Goal: Browse casually

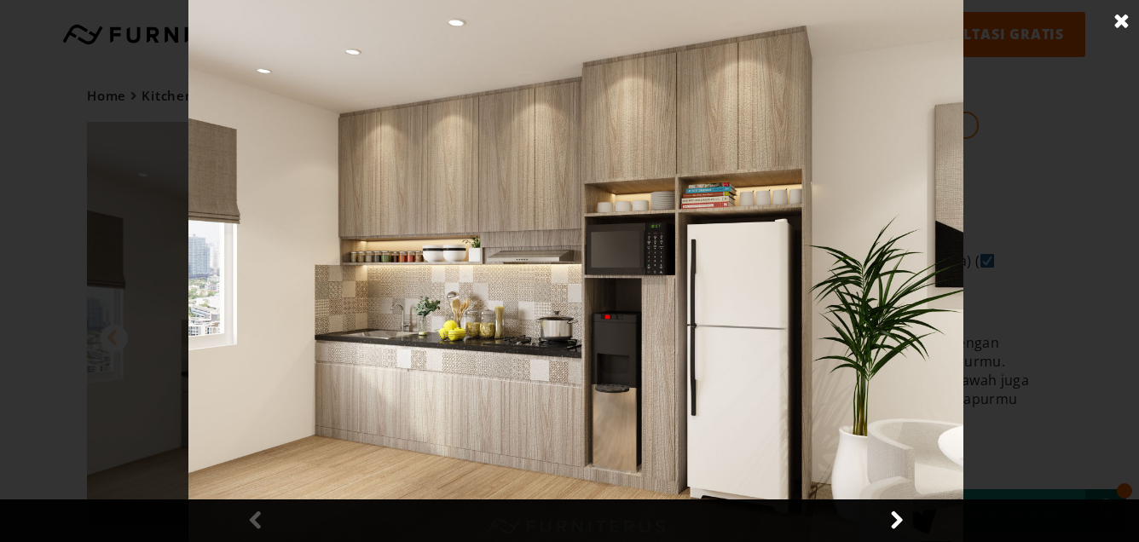
click at [555, 403] on img at bounding box center [575, 271] width 775 height 542
click at [1123, 14] on link at bounding box center [1122, 21] width 43 height 43
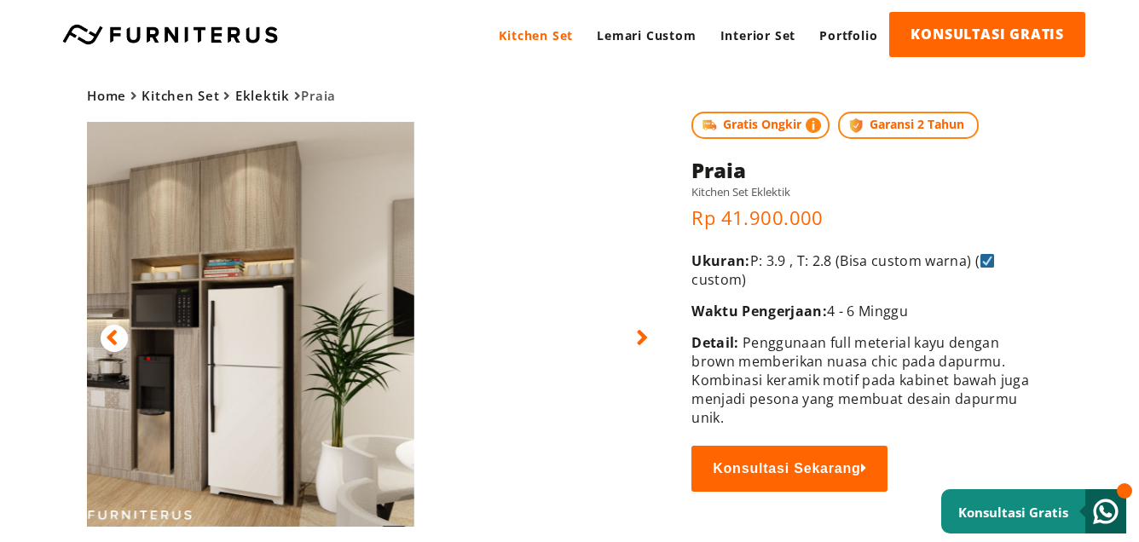
click at [282, 178] on img at bounding box center [124, 324] width 579 height 405
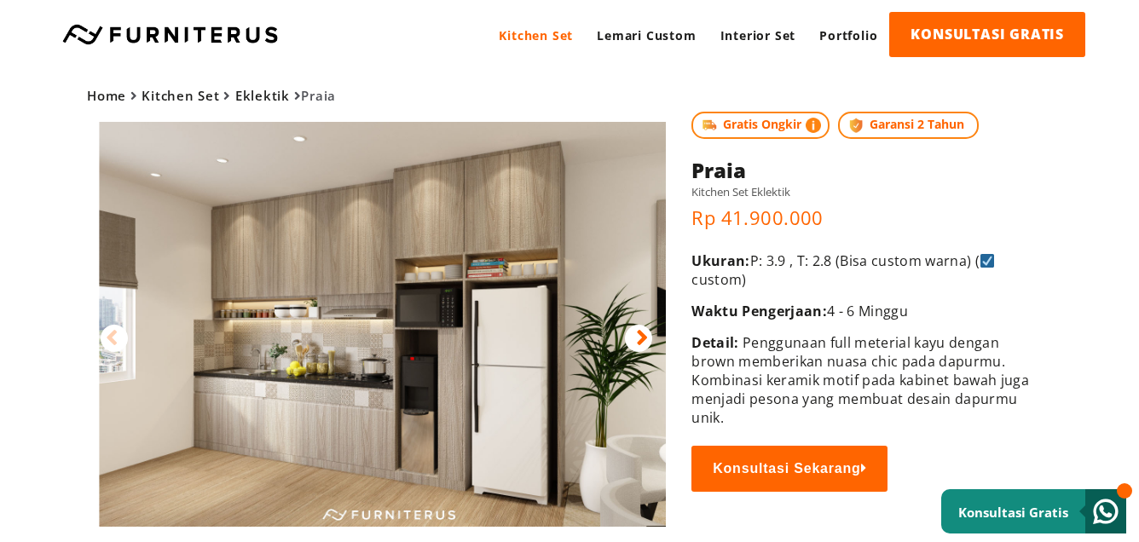
click at [261, 292] on img at bounding box center [388, 324] width 579 height 405
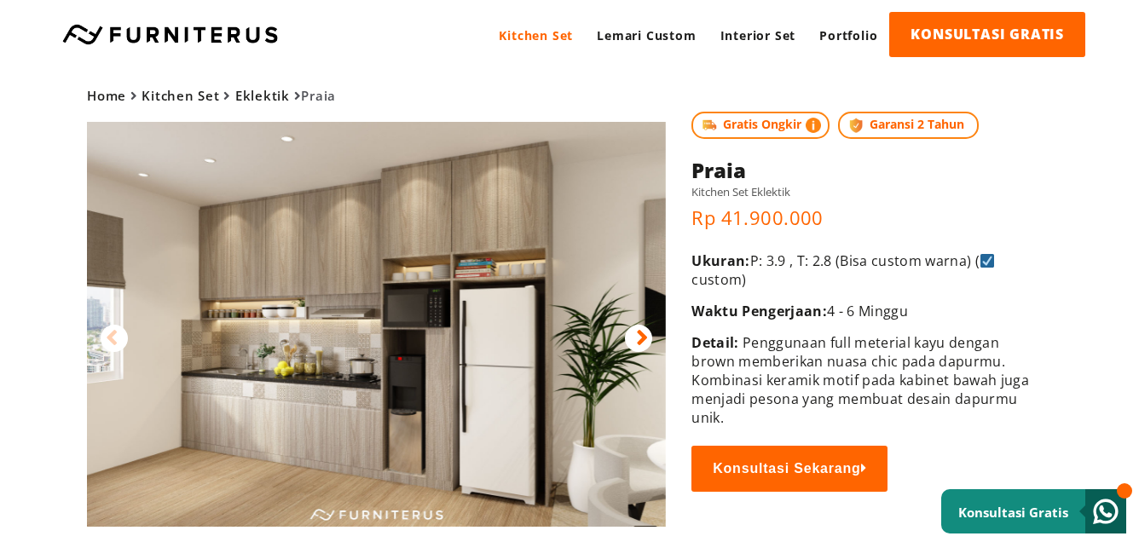
click at [262, 281] on img at bounding box center [376, 324] width 579 height 405
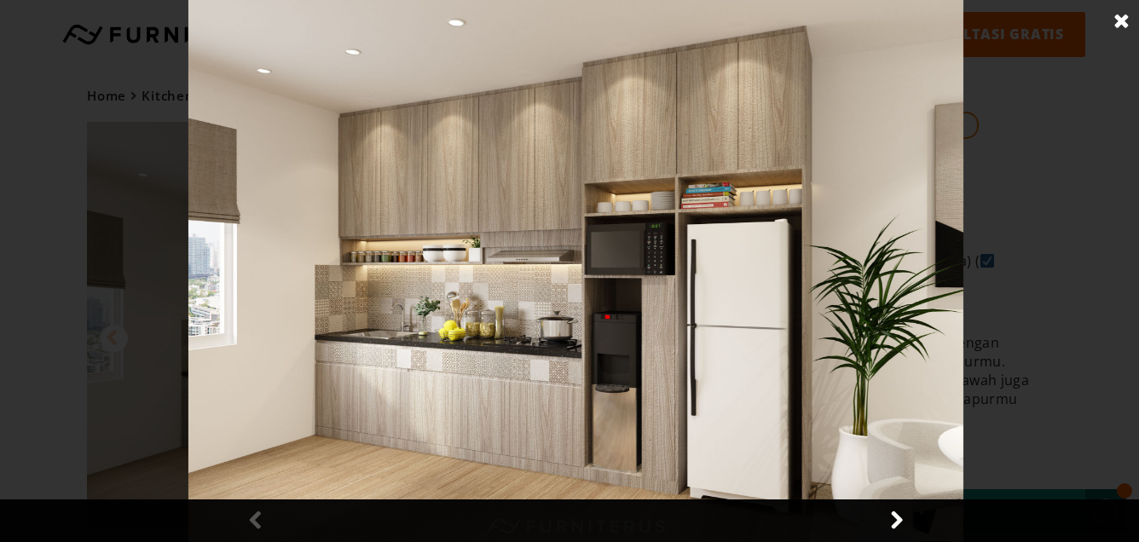
click at [270, 200] on div at bounding box center [576, 271] width 1152 height 542
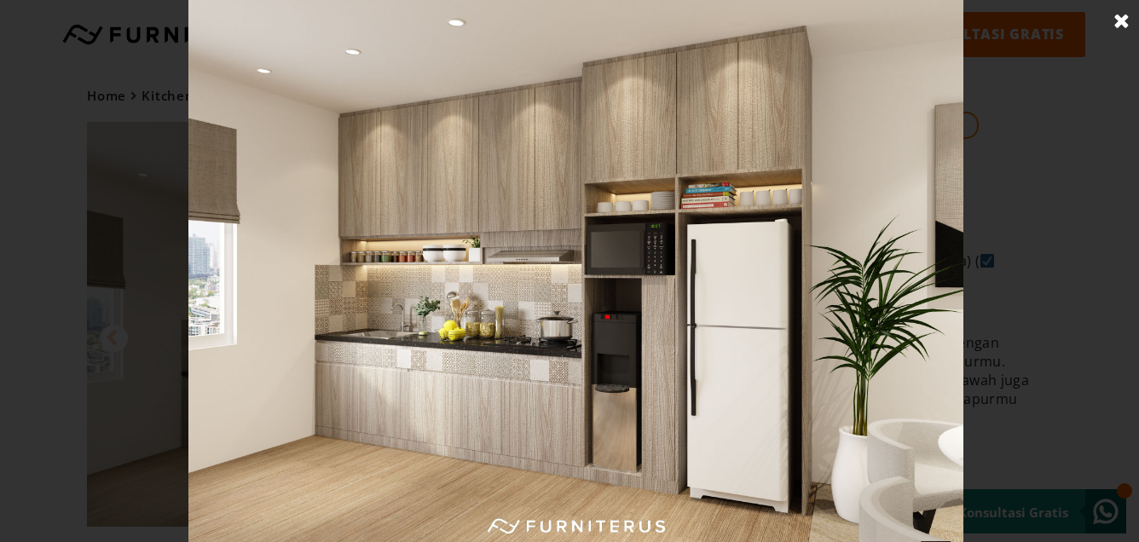
click at [1131, 14] on link at bounding box center [1122, 21] width 43 height 43
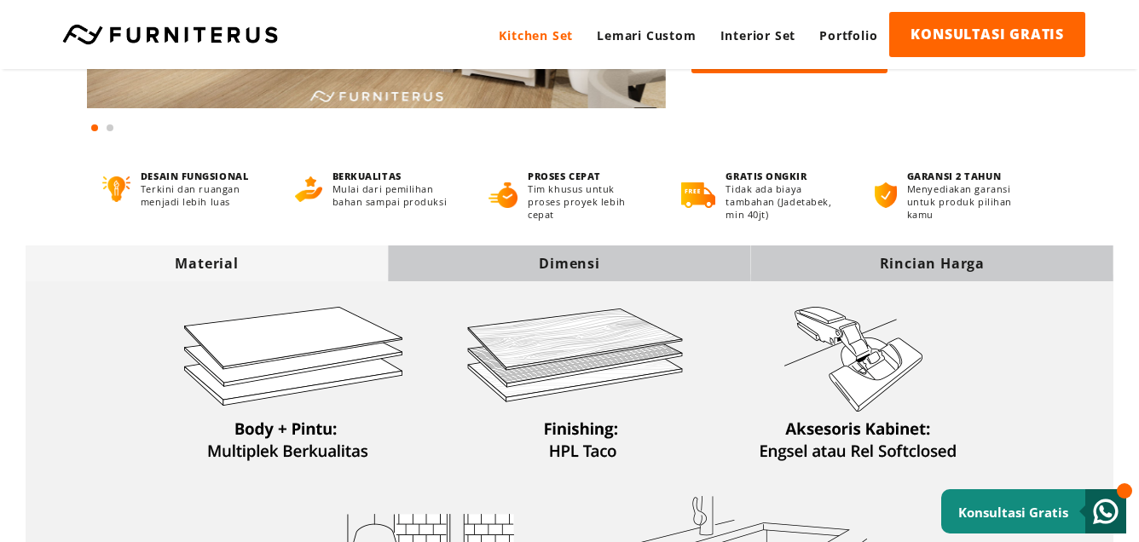
scroll to position [429, 0]
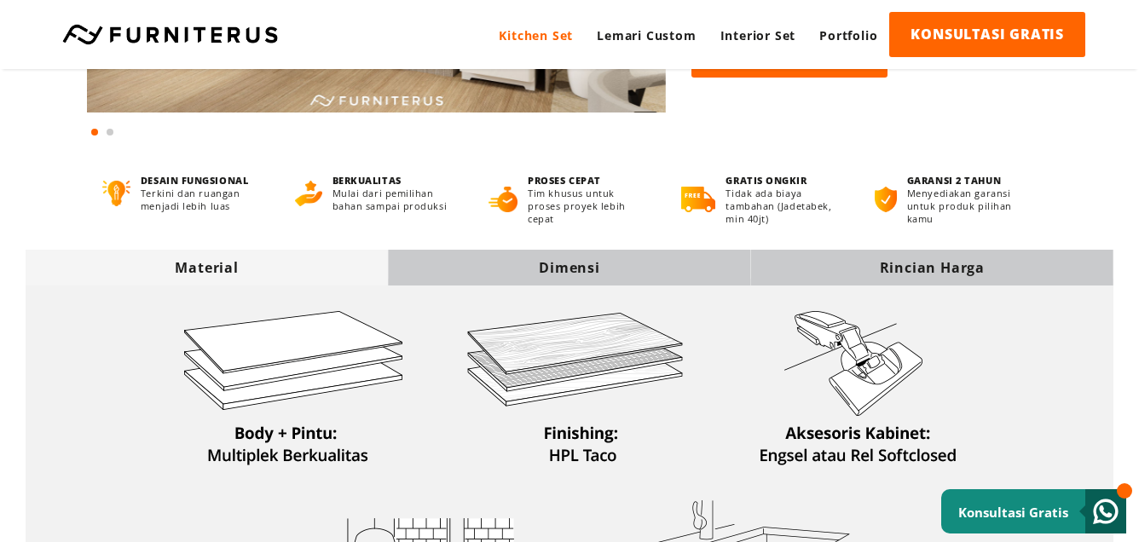
drag, startPoint x: 514, startPoint y: 265, endPoint x: 527, endPoint y: 265, distance: 12.8
click at [515, 265] on div "Dimensi" at bounding box center [569, 267] width 362 height 19
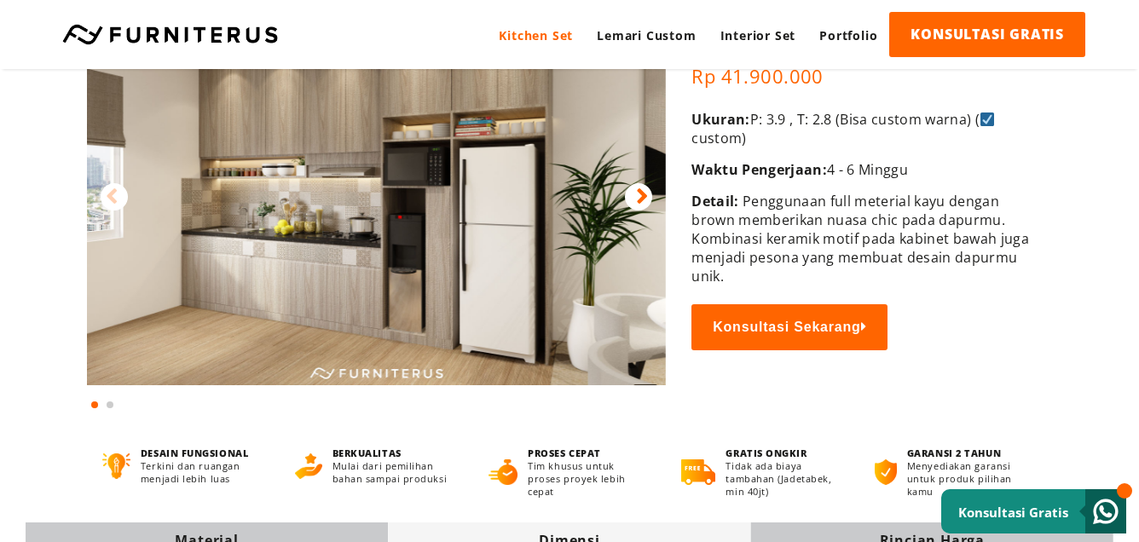
scroll to position [0, 0]
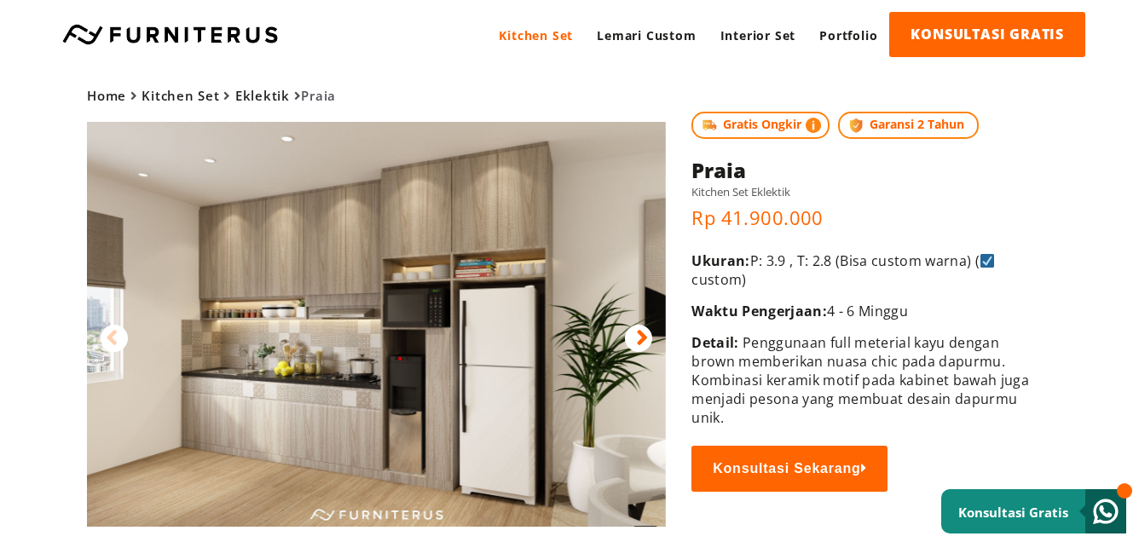
click at [642, 336] on icon at bounding box center [642, 338] width 12 height 25
